Goal: Navigation & Orientation: Find specific page/section

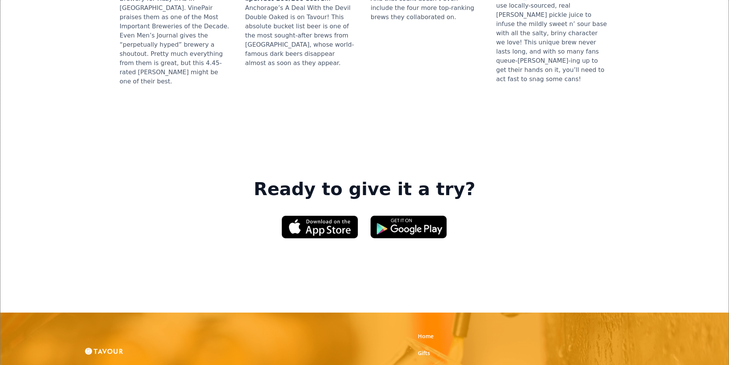
scroll to position [1110, 0]
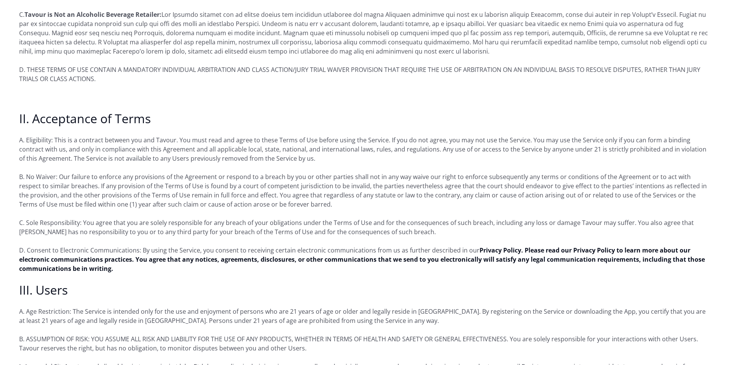
scroll to position [383, 0]
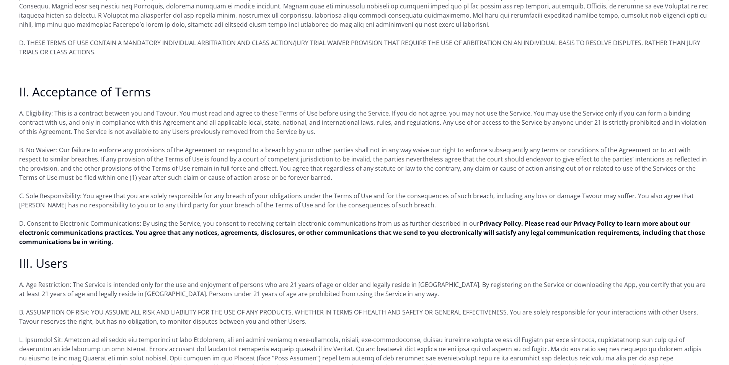
click at [240, 219] on p "D. Consent to Electronic Communications: By using the Service, you consent to r…" at bounding box center [364, 233] width 691 height 28
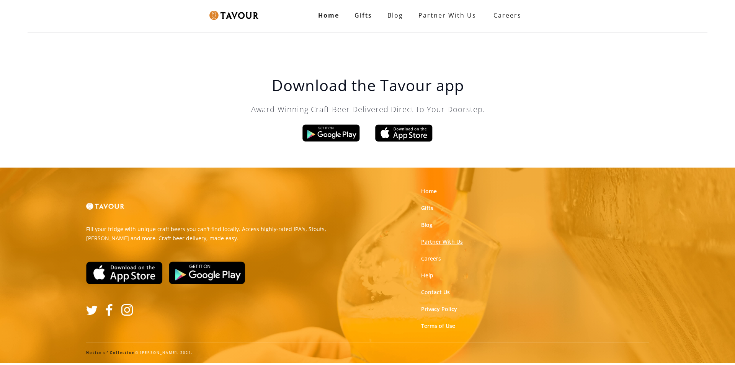
click at [433, 243] on link "Partner With Us" at bounding box center [442, 242] width 42 height 8
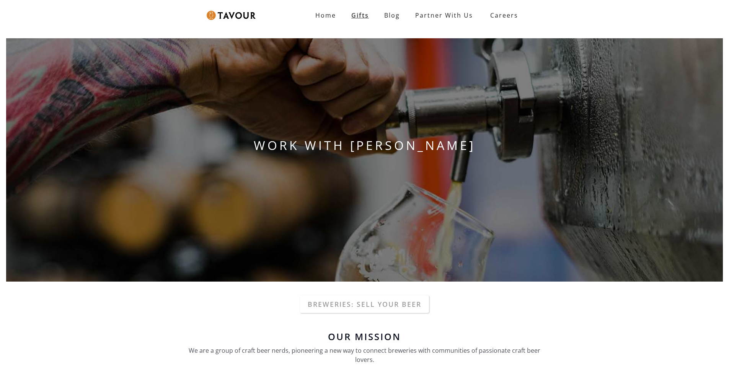
click at [364, 15] on link "Gifts" at bounding box center [360, 15] width 33 height 15
